Goal: Find specific page/section: Find specific page/section

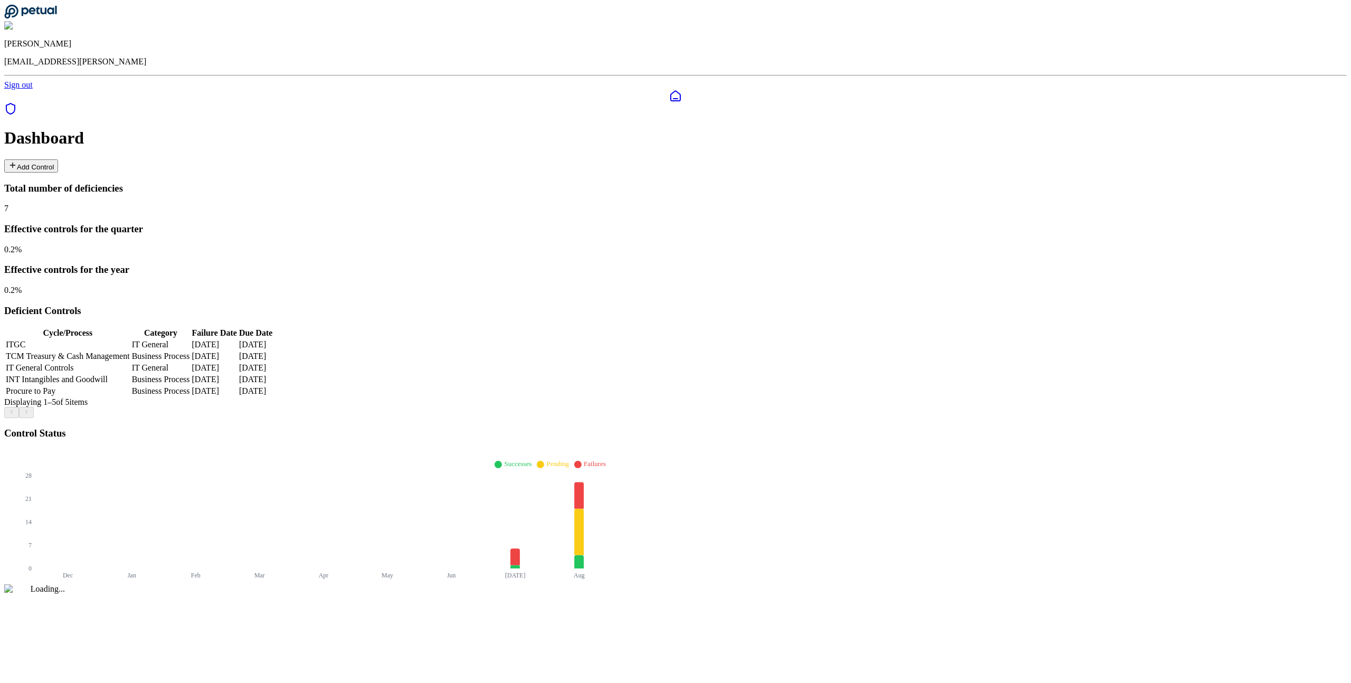
click at [15, 103] on icon at bounding box center [10, 108] width 8 height 11
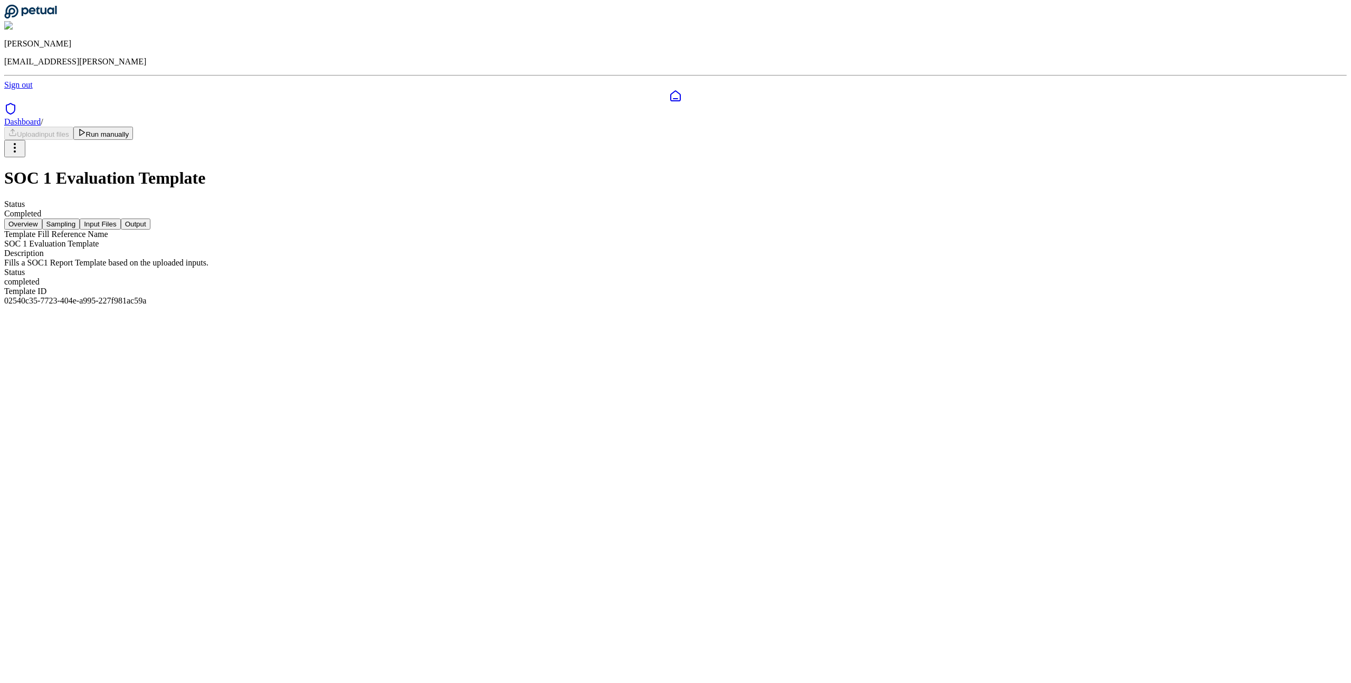
click at [15, 103] on icon at bounding box center [10, 108] width 8 height 11
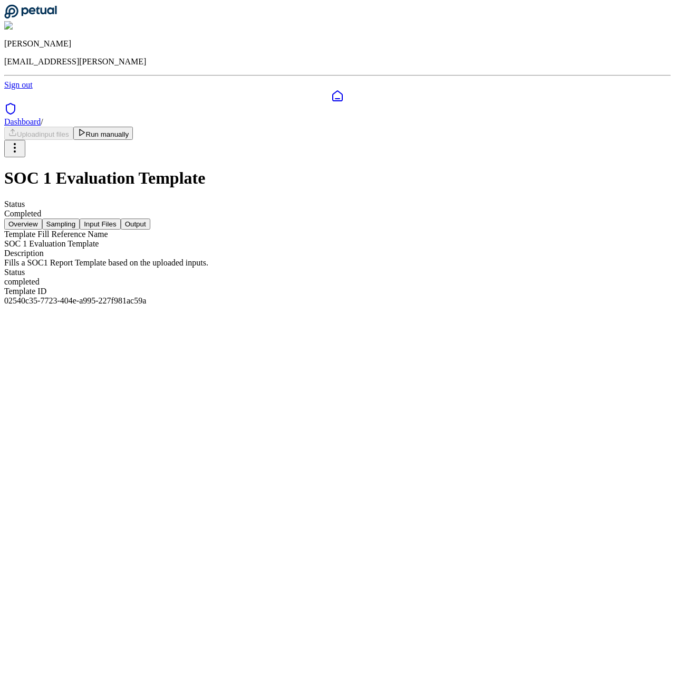
click at [16, 102] on div at bounding box center [337, 109] width 667 height 15
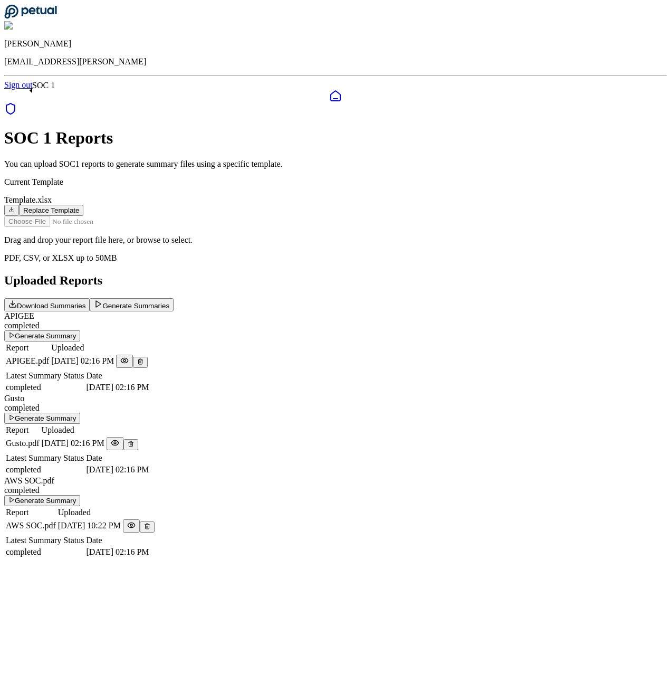
click at [39, 208] on div "SOC 1 Reports You can upload SOC1 reports to generate summary files using a spe…" at bounding box center [335, 343] width 663 height 430
click at [290, 128] on h1 "SOC 1 Reports" at bounding box center [335, 138] width 663 height 20
